Goal: Information Seeking & Learning: Learn about a topic

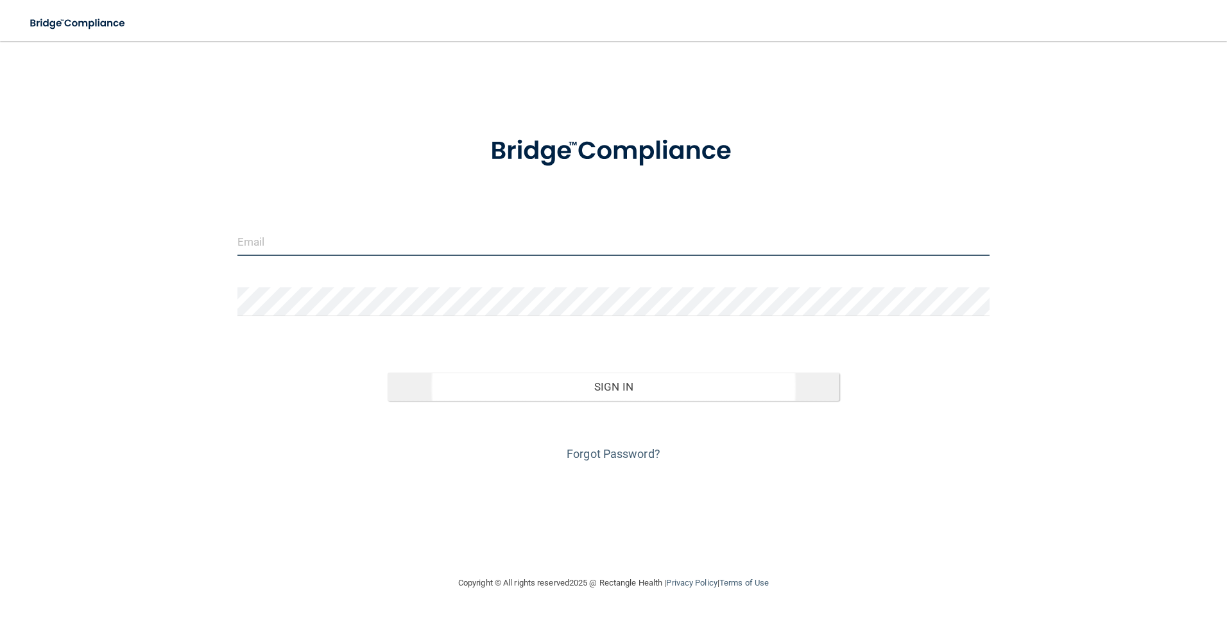
type input "[PERSON_NAME][EMAIL_ADDRESS][DOMAIN_NAME]"
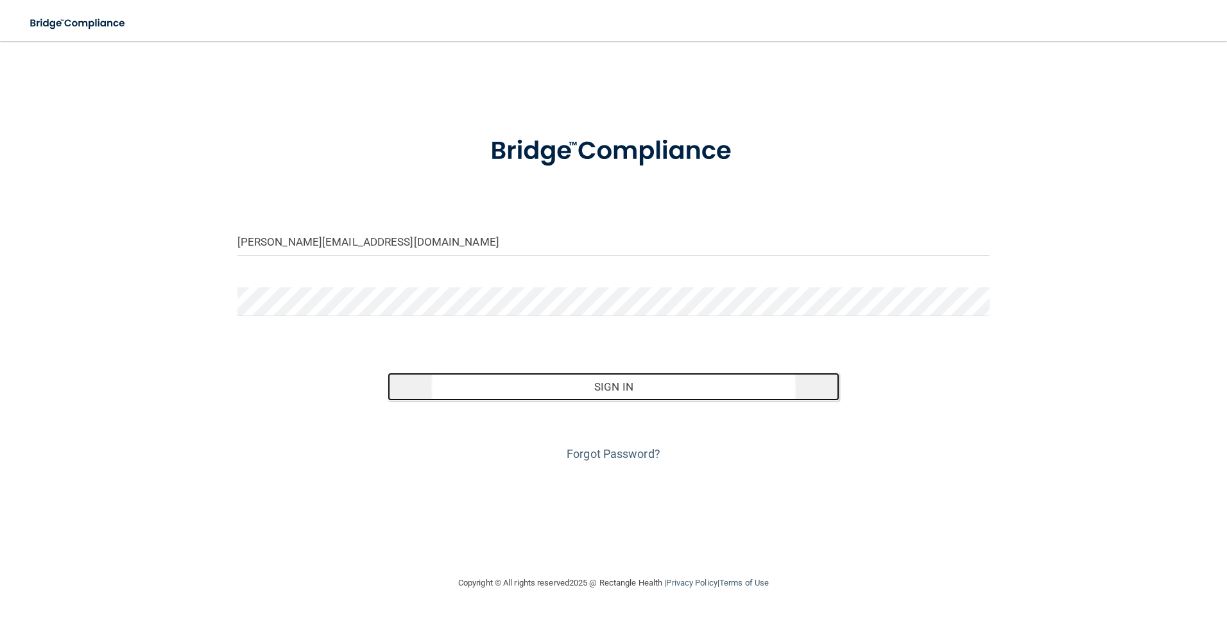
click at [632, 382] on button "Sign In" at bounding box center [613, 387] width 452 height 28
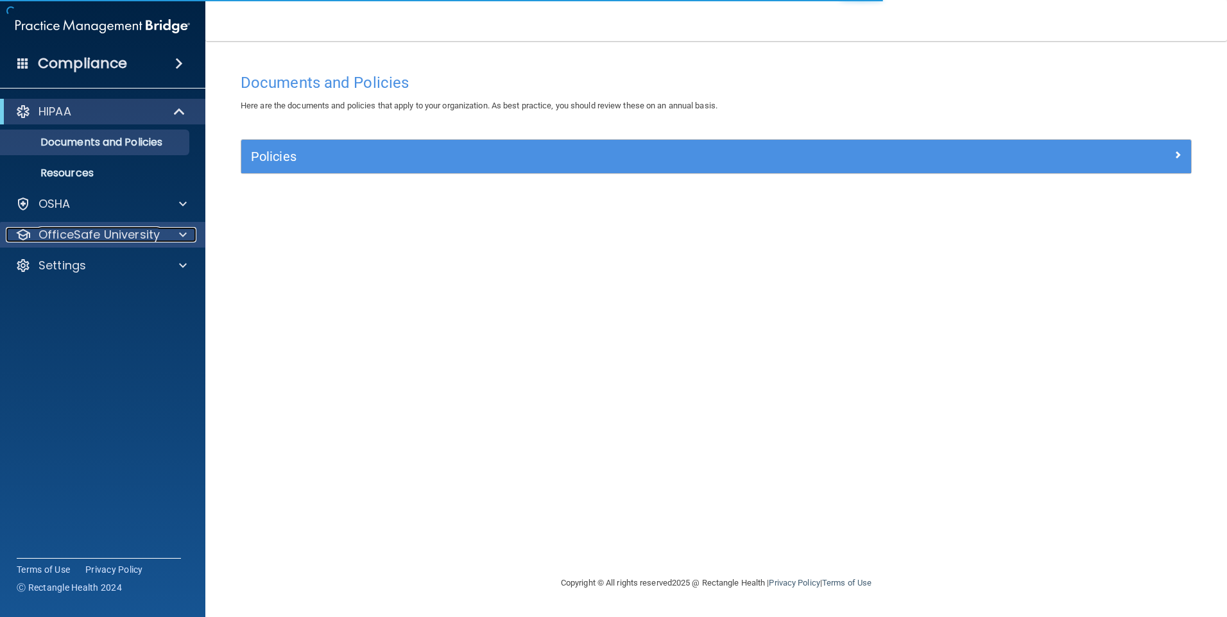
click at [121, 231] on p "OfficeSafe University" at bounding box center [98, 234] width 121 height 15
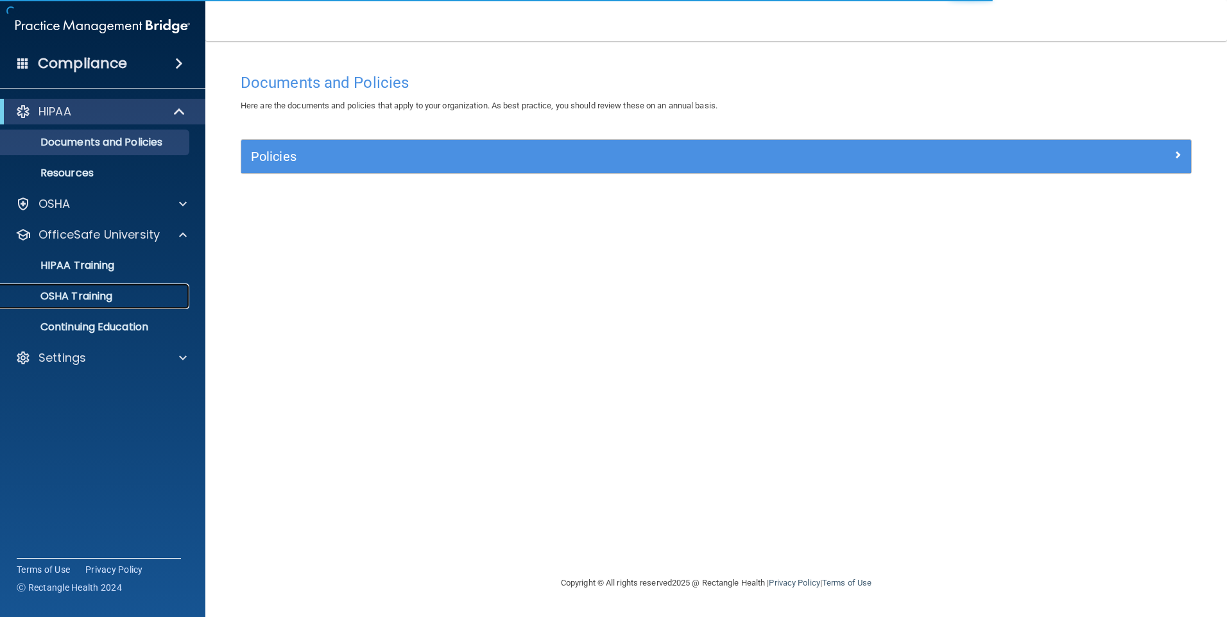
click at [104, 298] on p "OSHA Training" at bounding box center [60, 296] width 104 height 13
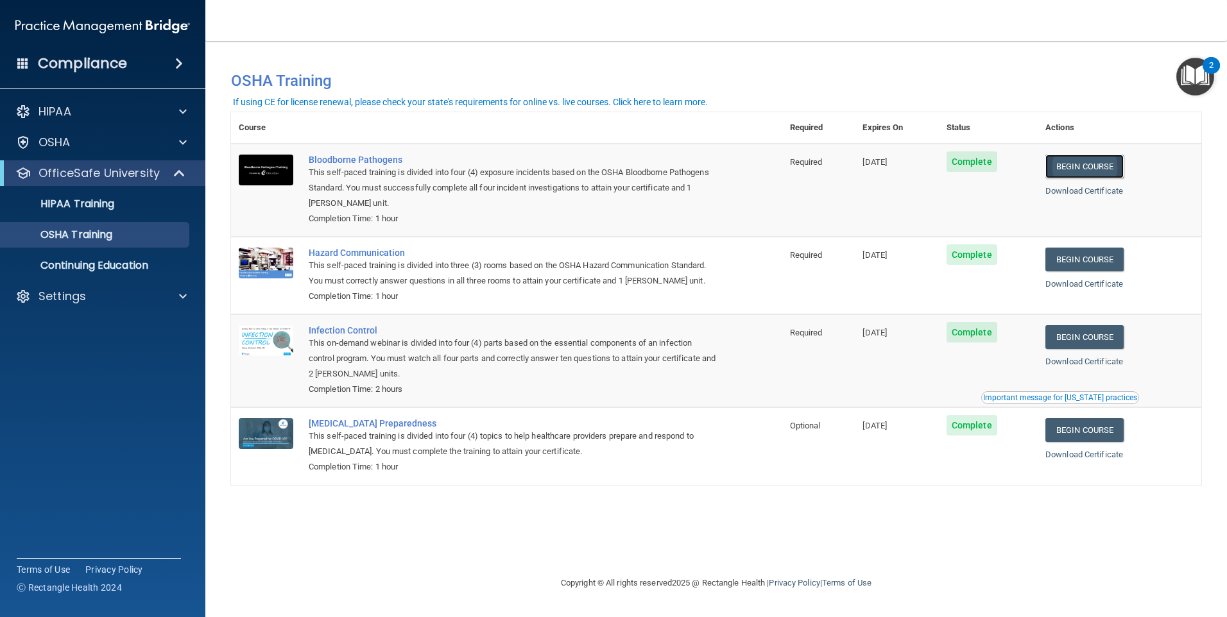
click at [1090, 169] on link "Begin Course" at bounding box center [1084, 167] width 78 height 24
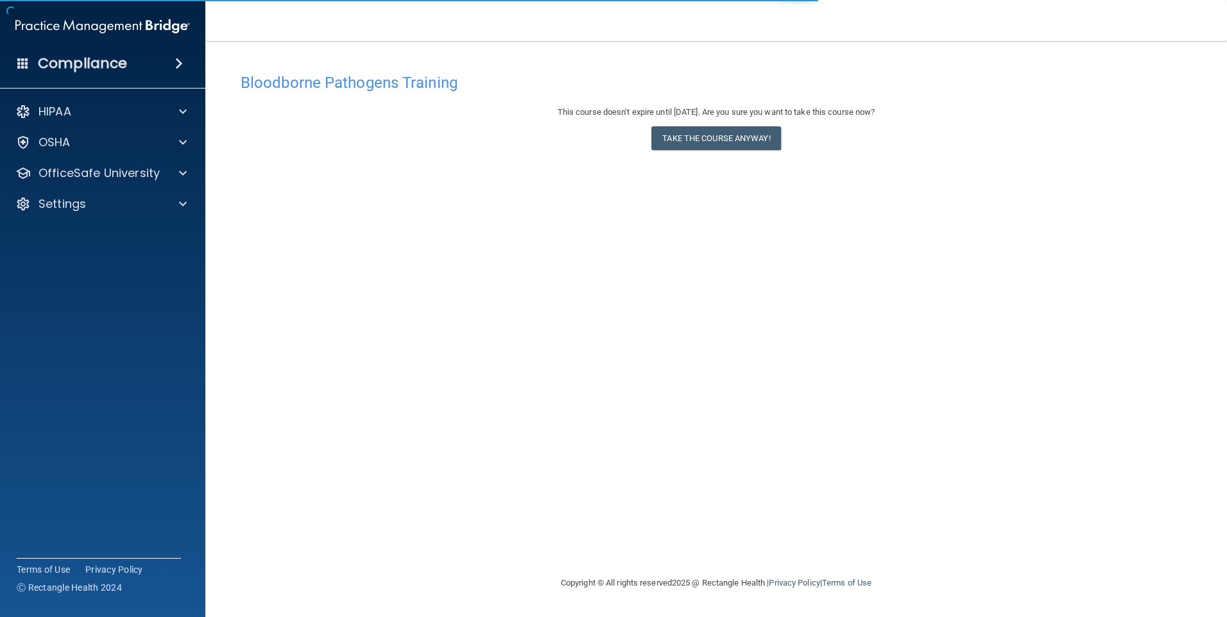
click at [702, 125] on div "This course doesn’t expire until 06/09/2026. Are you sure you want to take this…" at bounding box center [716, 131] width 951 height 52
click at [713, 134] on button "Take the course anyway!" at bounding box center [715, 138] width 129 height 24
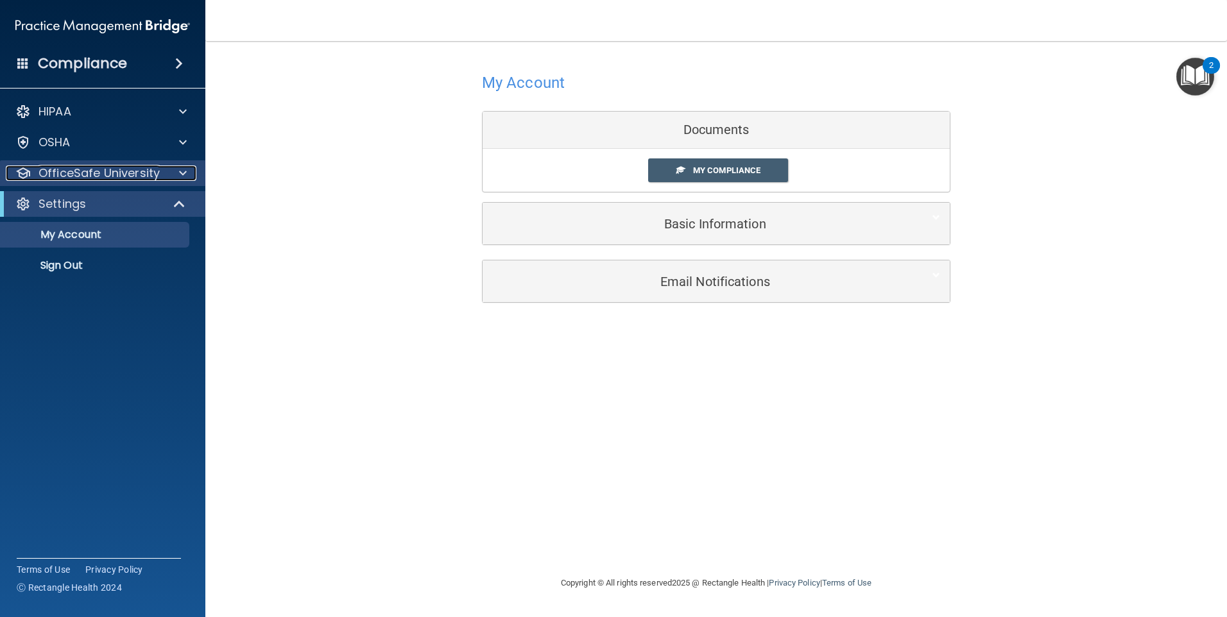
click at [127, 178] on p "OfficeSafe University" at bounding box center [98, 173] width 121 height 15
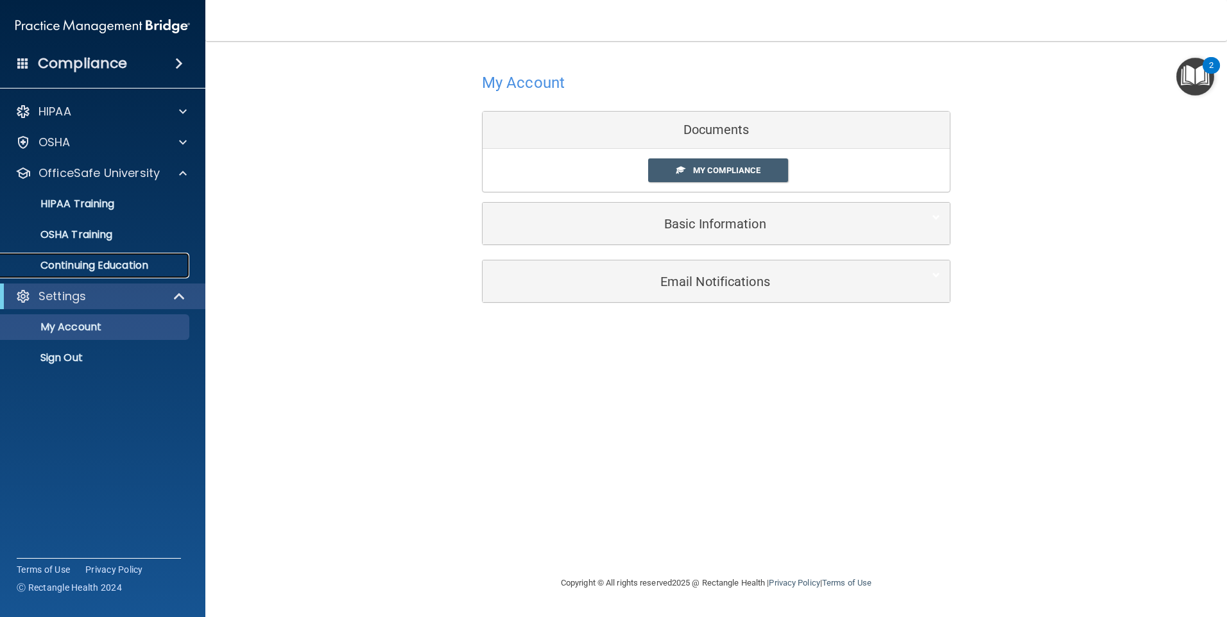
click at [134, 261] on p "Continuing Education" at bounding box center [95, 265] width 175 height 13
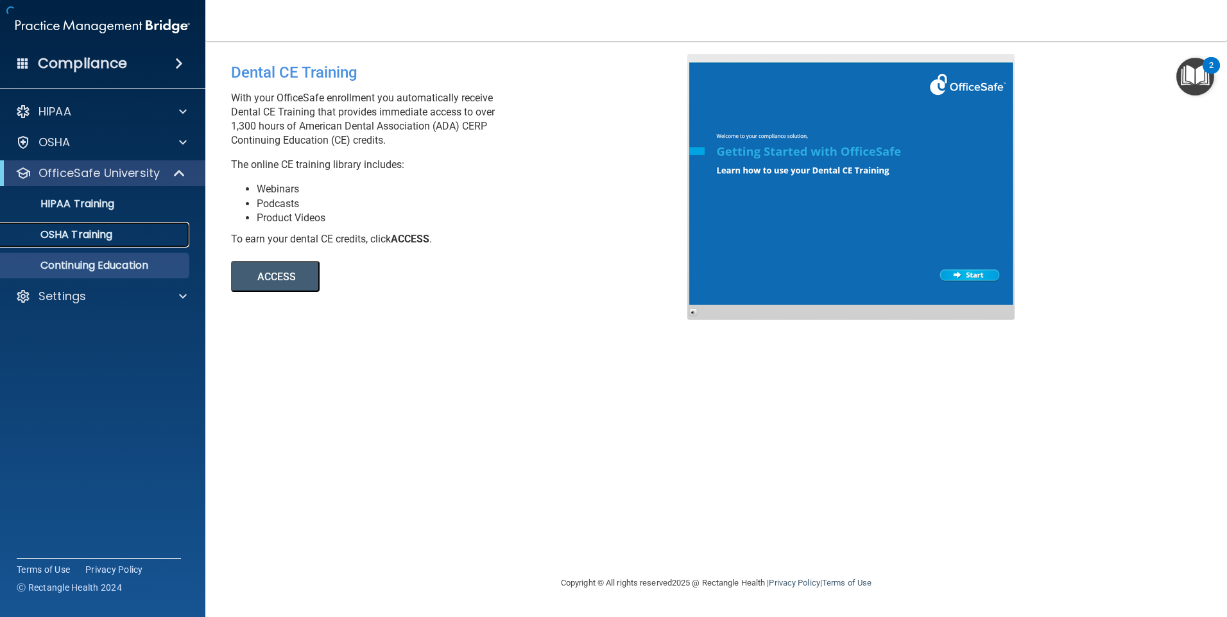
click at [116, 234] on div "OSHA Training" at bounding box center [95, 234] width 175 height 13
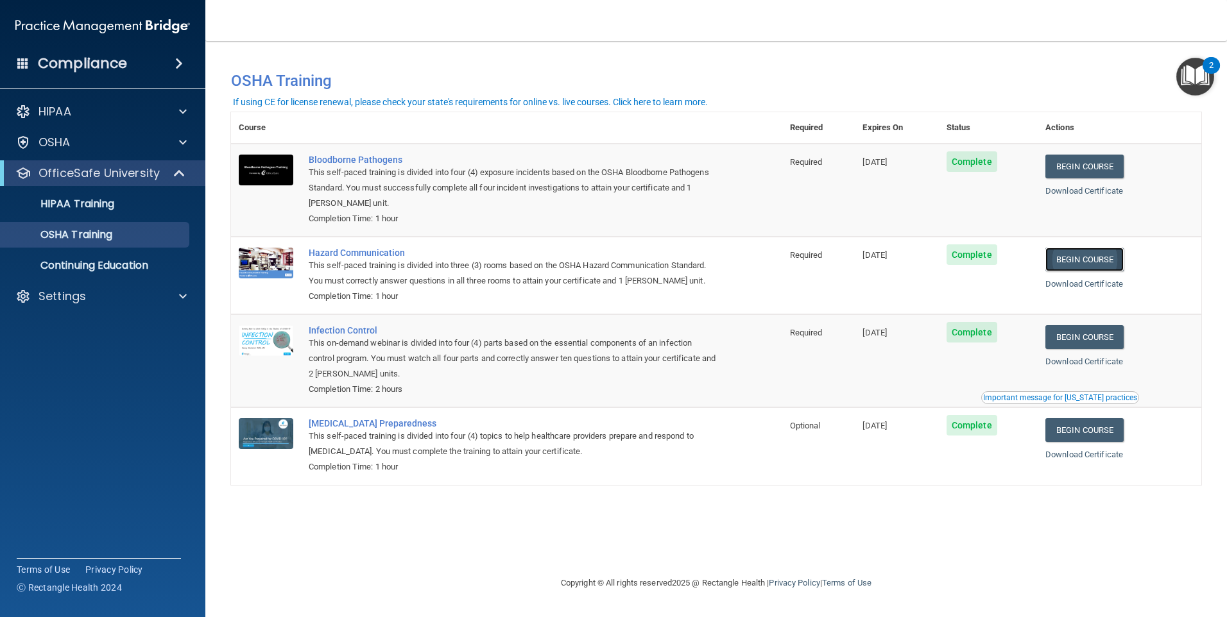
click at [1082, 262] on link "Begin Course" at bounding box center [1084, 260] width 78 height 24
click at [1103, 259] on link "Begin Course" at bounding box center [1084, 260] width 78 height 24
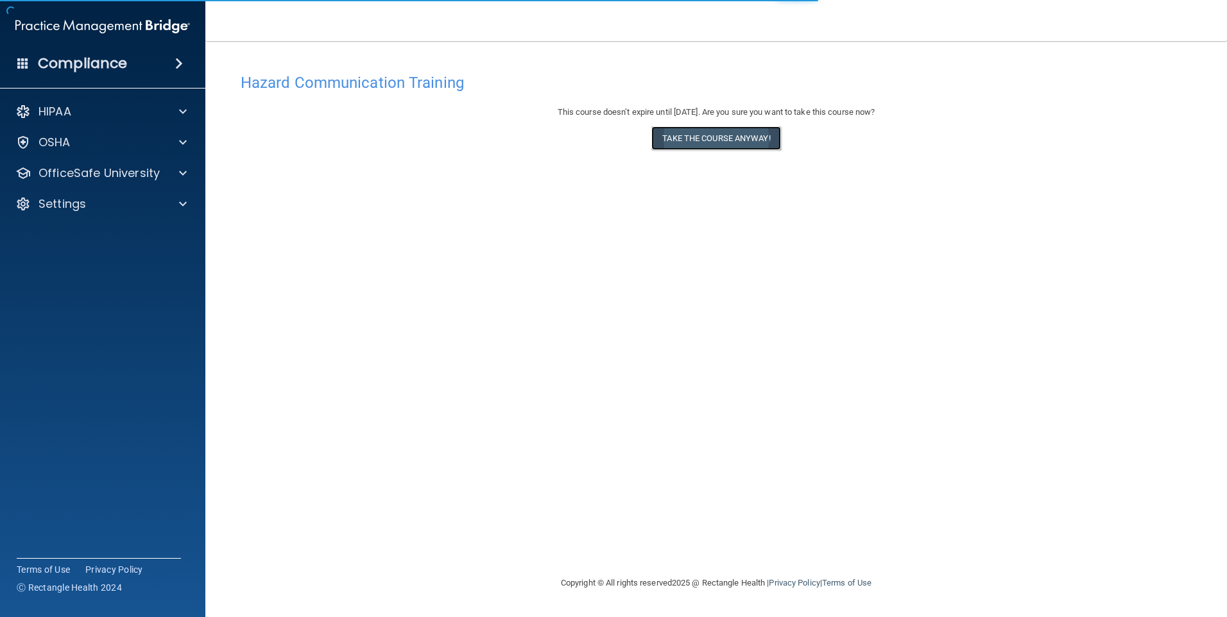
click at [740, 140] on button "Take the course anyway!" at bounding box center [715, 138] width 129 height 24
click at [748, 142] on button "Take the course anyway!" at bounding box center [715, 138] width 129 height 24
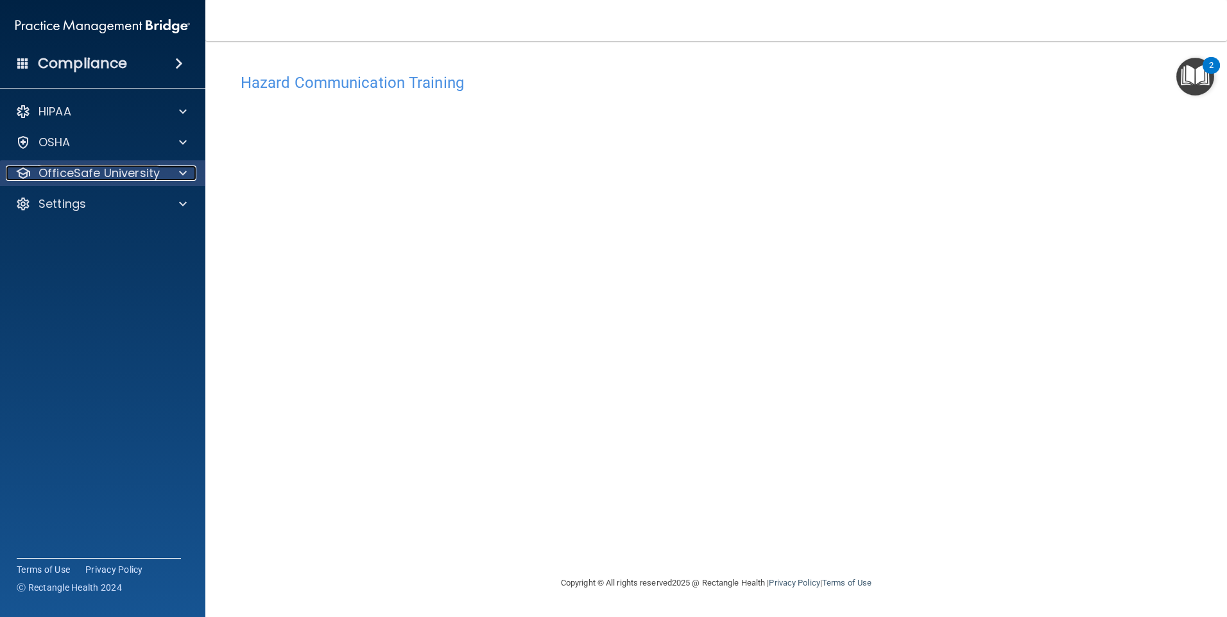
click at [157, 175] on p "OfficeSafe University" at bounding box center [98, 173] width 121 height 15
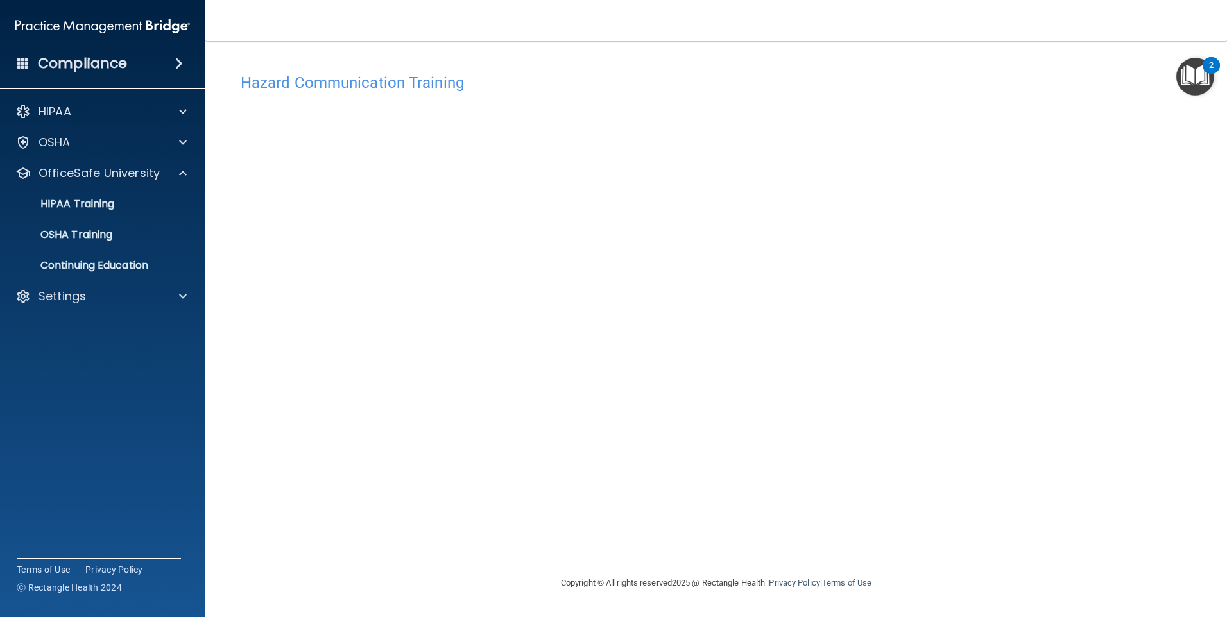
click at [99, 221] on ul "HIPAA Training OSHA Training Continuing Education" at bounding box center [103, 232] width 232 height 92
click at [107, 236] on p "OSHA Training" at bounding box center [60, 234] width 104 height 13
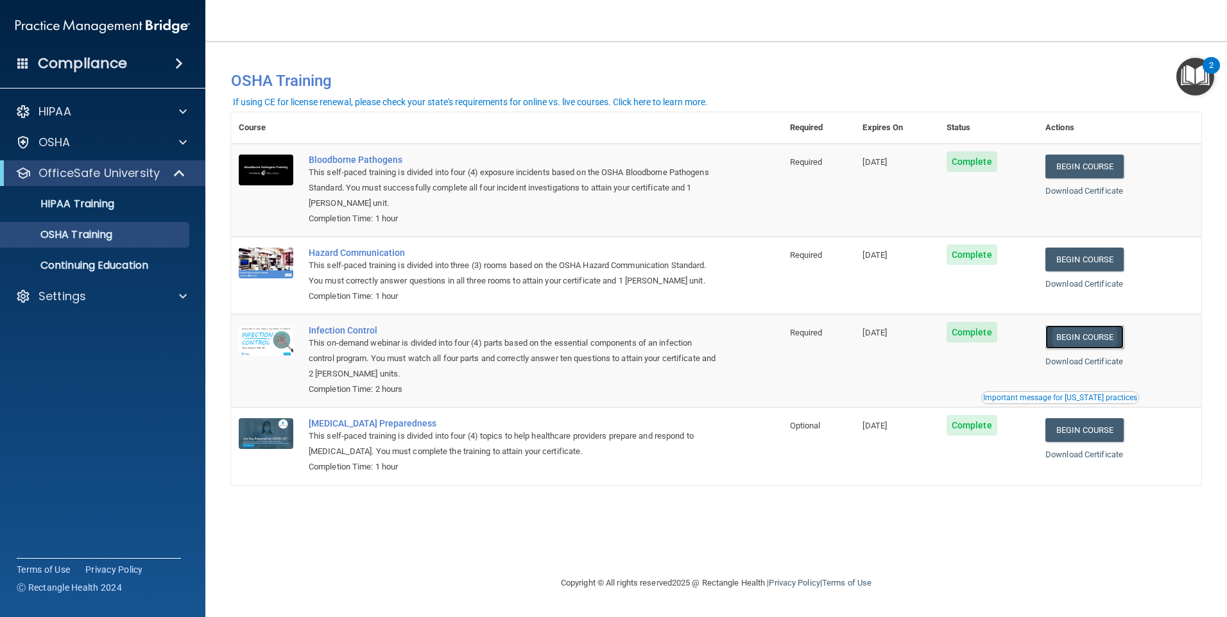
click at [1075, 336] on link "Begin Course" at bounding box center [1084, 337] width 78 height 24
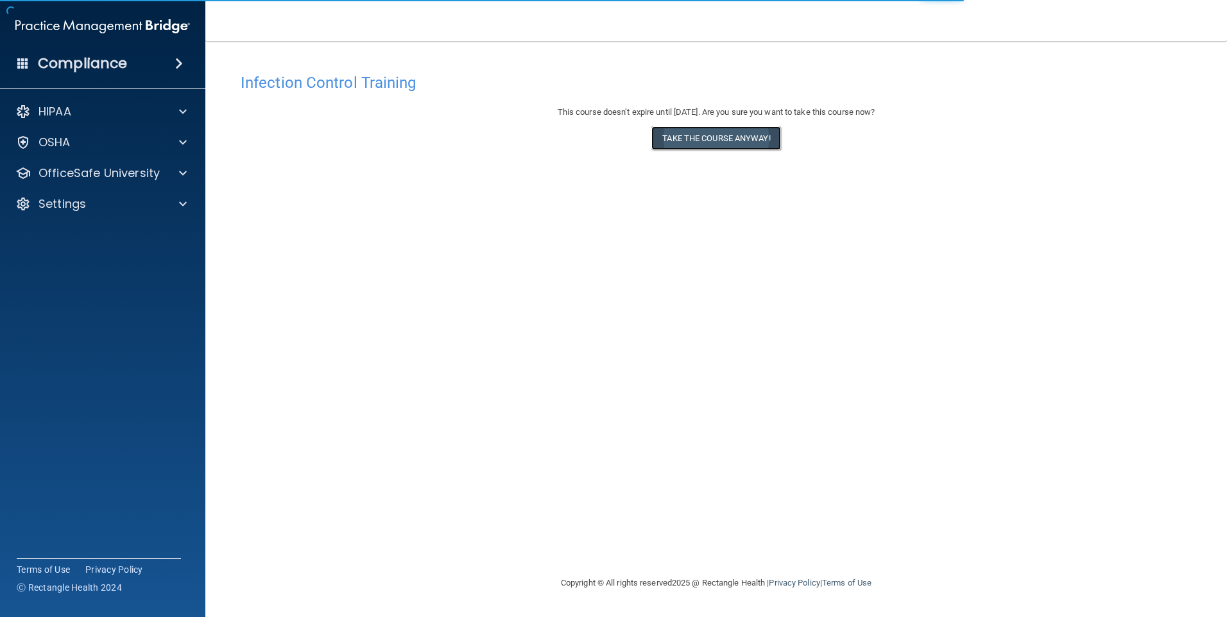
click at [721, 142] on button "Take the course anyway!" at bounding box center [715, 138] width 129 height 24
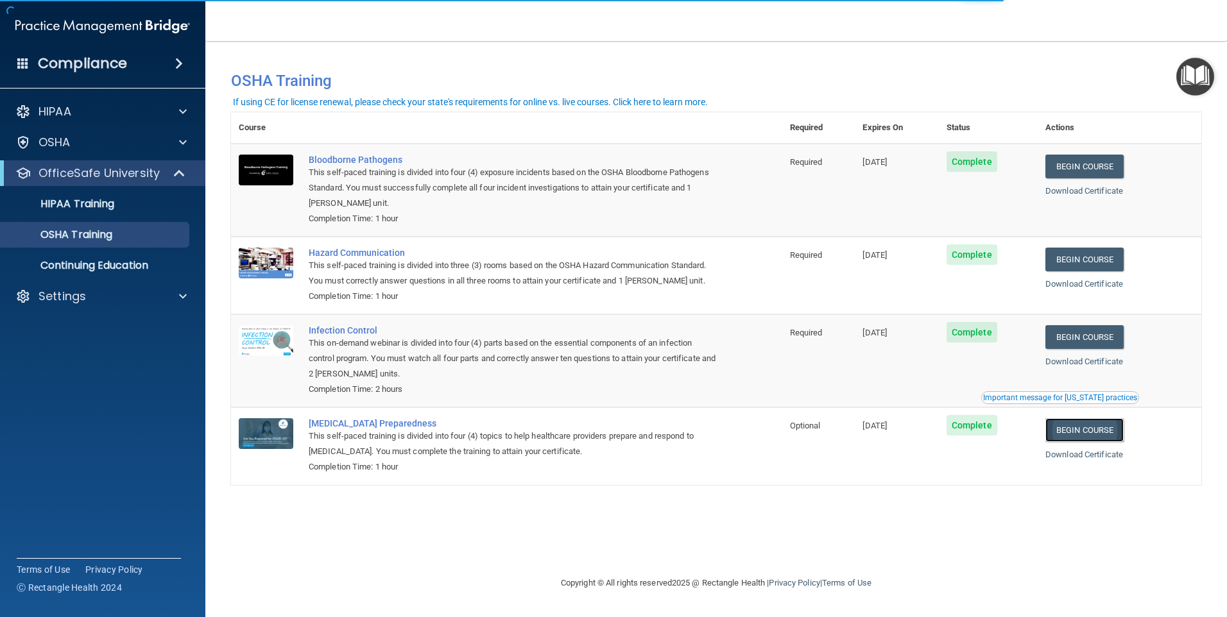
click at [1101, 435] on link "Begin Course" at bounding box center [1084, 430] width 78 height 24
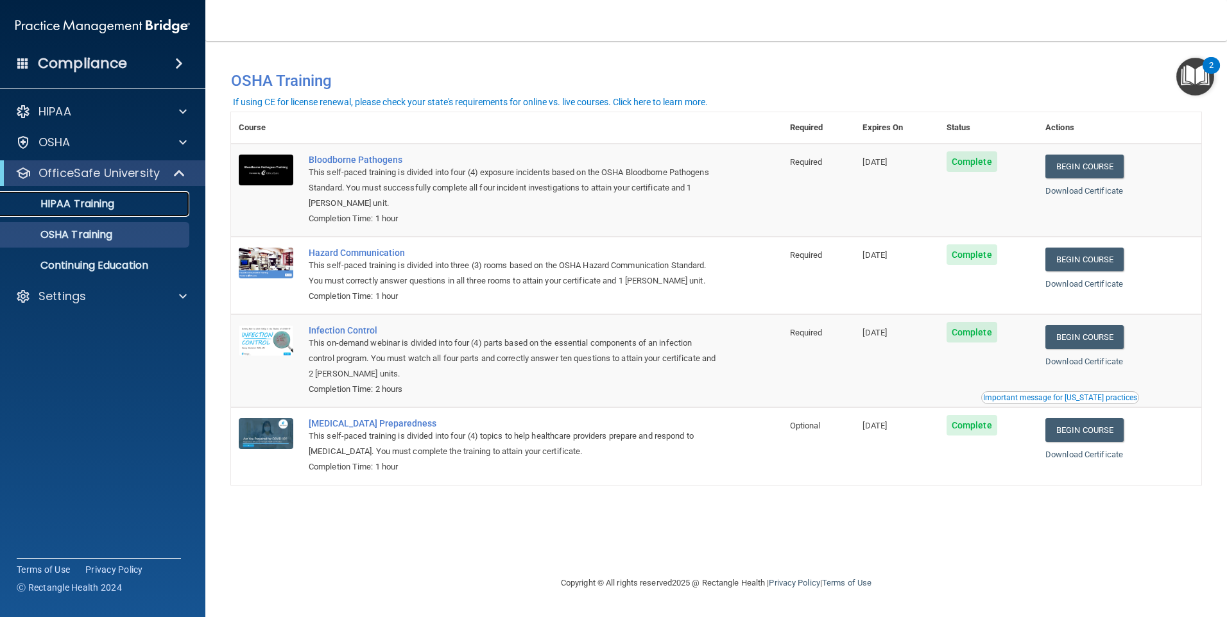
click at [120, 201] on div "HIPAA Training" at bounding box center [95, 204] width 175 height 13
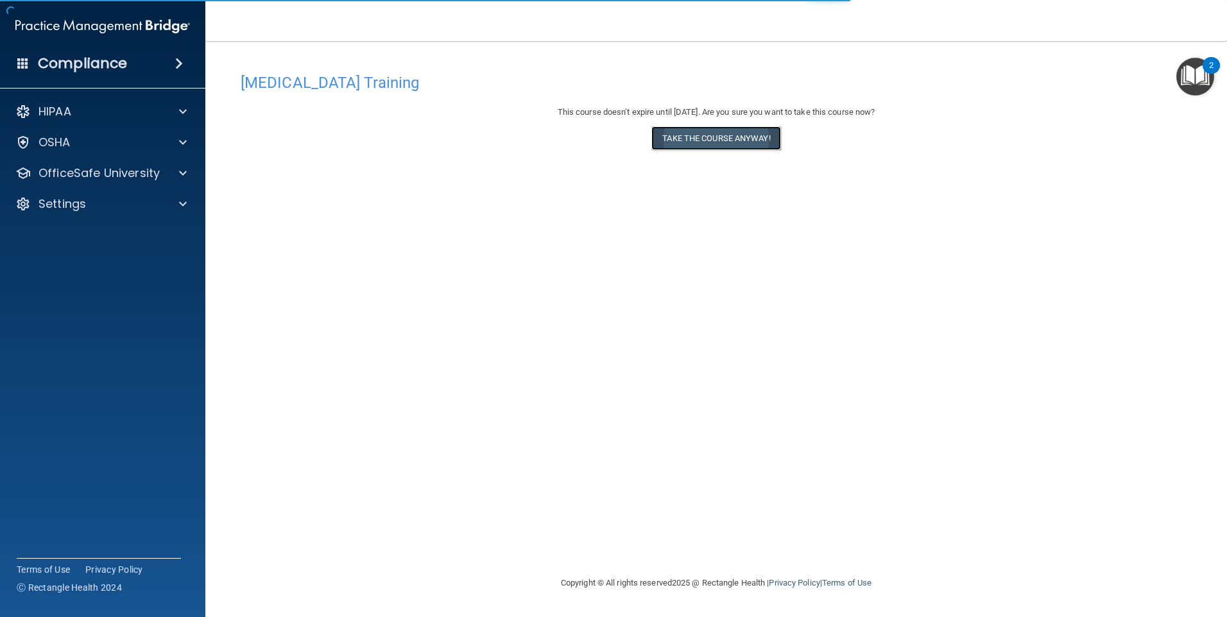
click at [725, 148] on button "Take the course anyway!" at bounding box center [715, 138] width 129 height 24
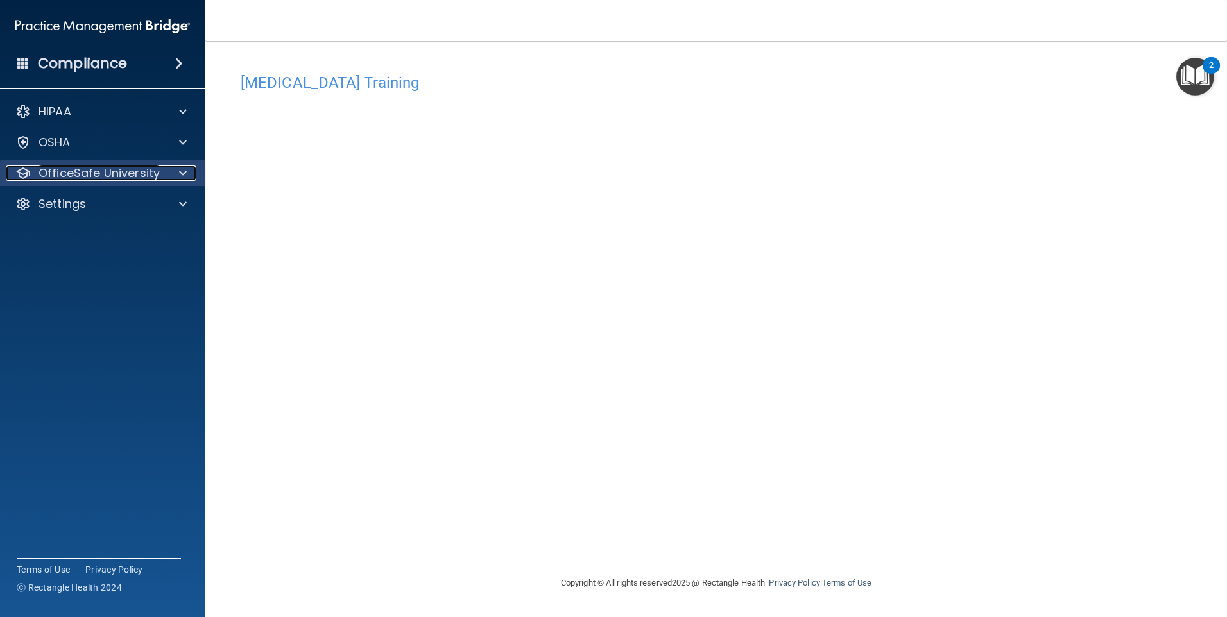
click at [133, 168] on p "OfficeSafe University" at bounding box center [98, 173] width 121 height 15
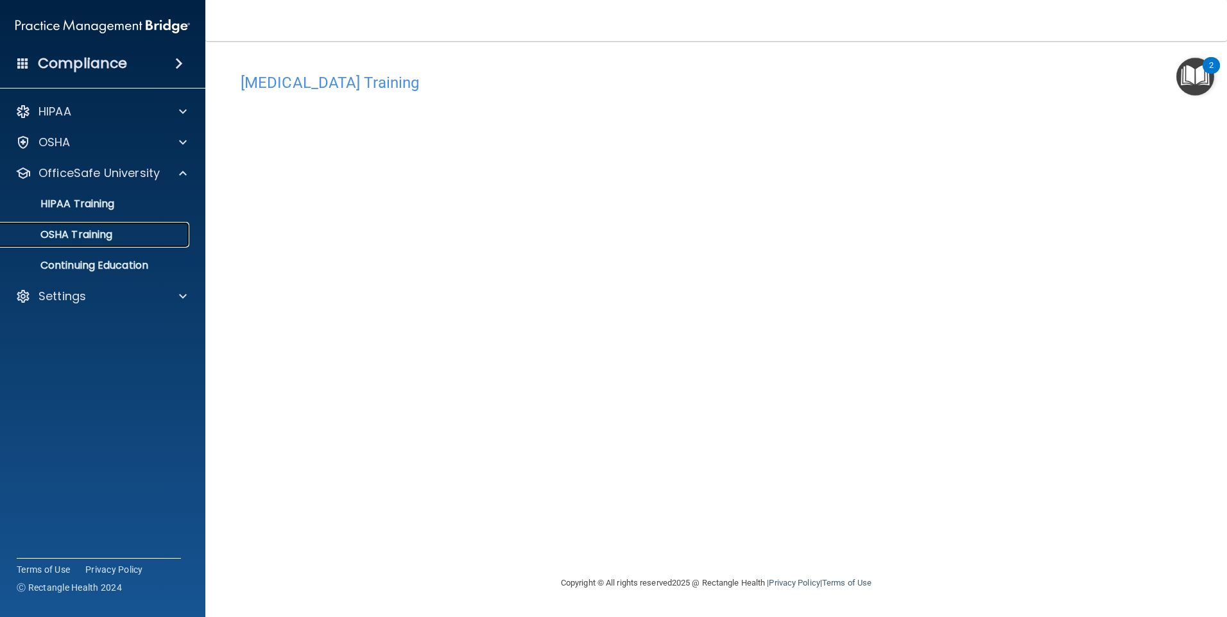
click at [118, 233] on div "OSHA Training" at bounding box center [95, 234] width 175 height 13
